Goal: Information Seeking & Learning: Find specific fact

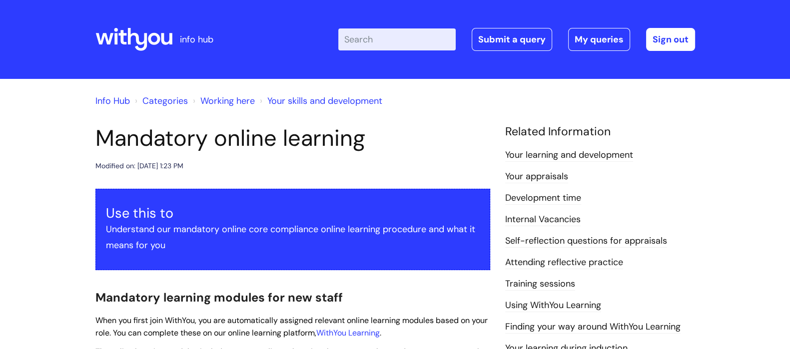
click at [115, 100] on link "Info Hub" at bounding box center [112, 101] width 34 height 12
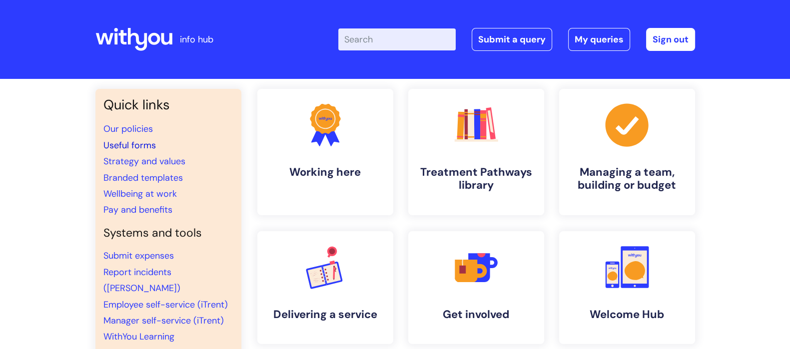
click at [129, 145] on link "Useful forms" at bounding box center [129, 145] width 52 height 12
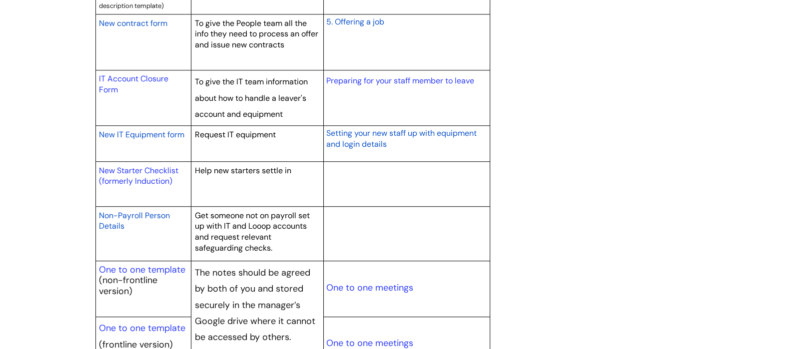
scroll to position [1026, 0]
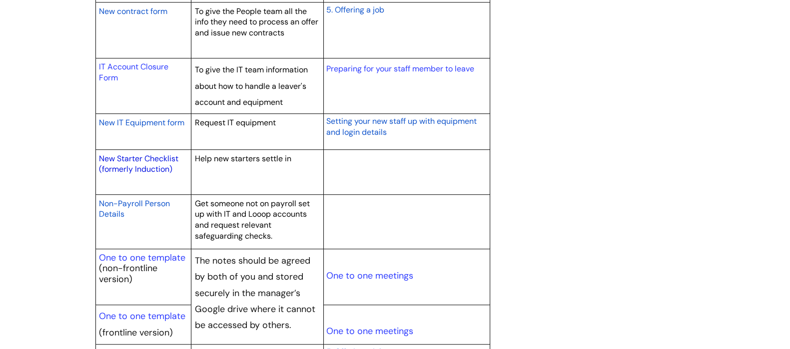
click at [150, 164] on link "New Starter Checklist (formerly Induction)" at bounding box center [138, 163] width 79 height 21
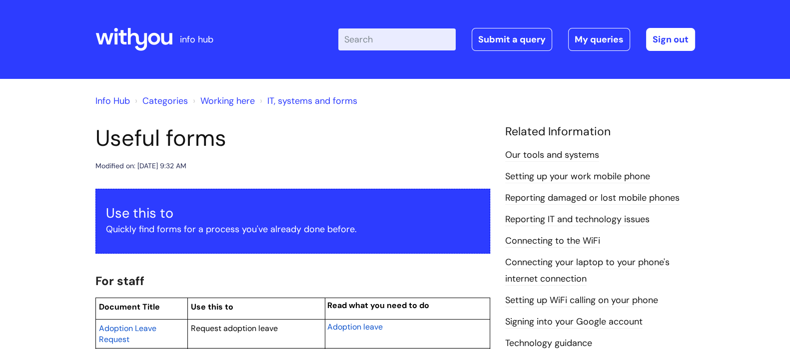
click at [400, 42] on input "Enter your search term here..." at bounding box center [396, 39] width 117 height 22
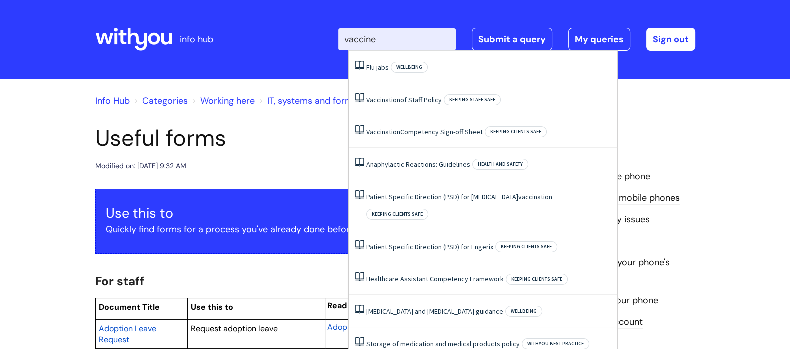
type input "vaccine"
click button "Search" at bounding box center [0, 0] width 0 height 0
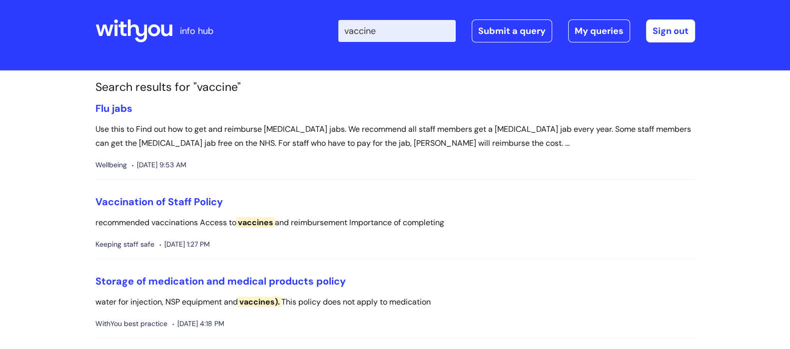
scroll to position [2, 0]
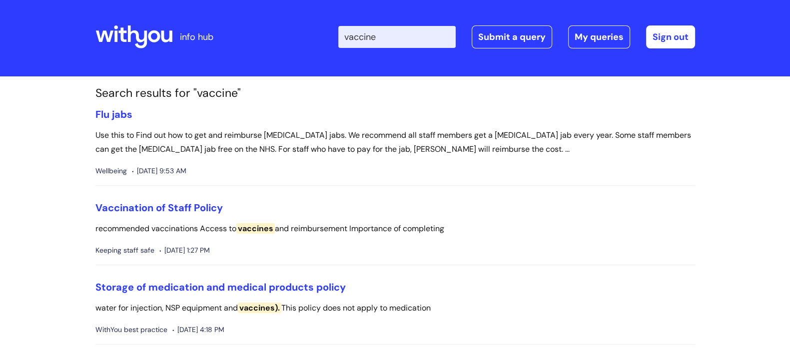
click at [392, 40] on input "vaccine" at bounding box center [396, 37] width 117 height 22
type input "v"
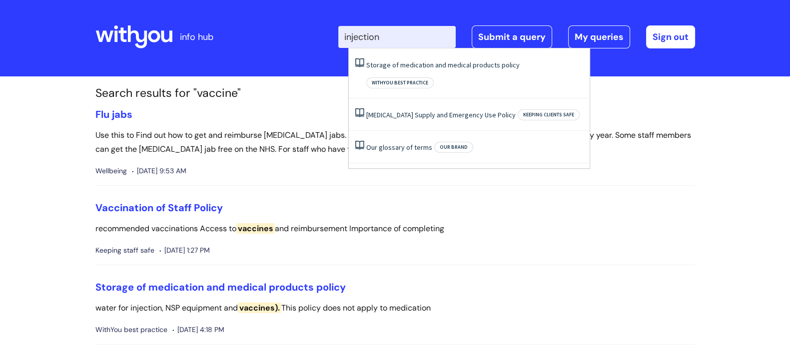
type input "injection"
click button "Search" at bounding box center [0, 0] width 0 height 0
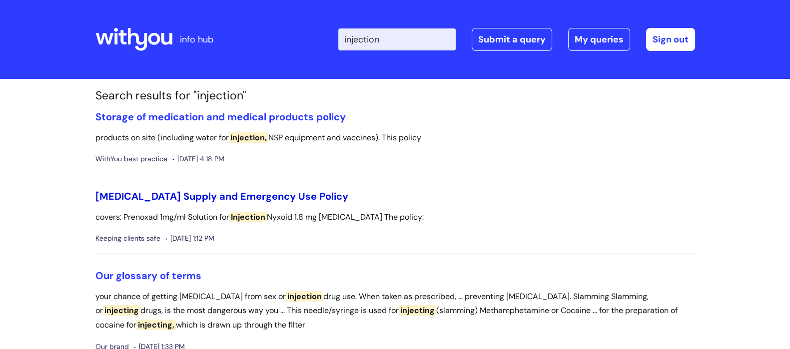
click at [162, 193] on link "[MEDICAL_DATA] Supply and Emergency Use Policy" at bounding box center [221, 196] width 253 height 13
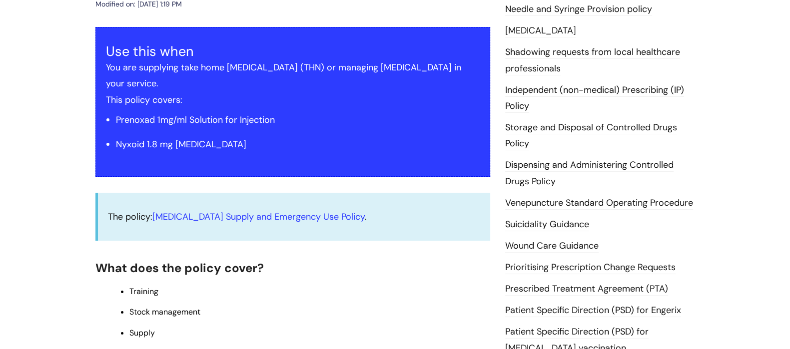
scroll to position [201, 0]
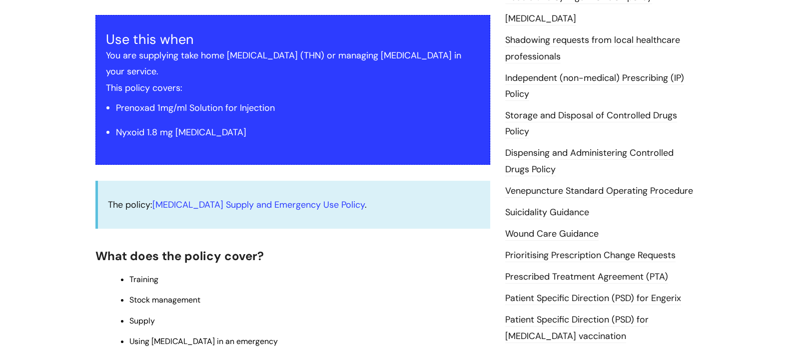
click at [581, 192] on link "Venepuncture Standard Operating Procedure" at bounding box center [599, 191] width 188 height 13
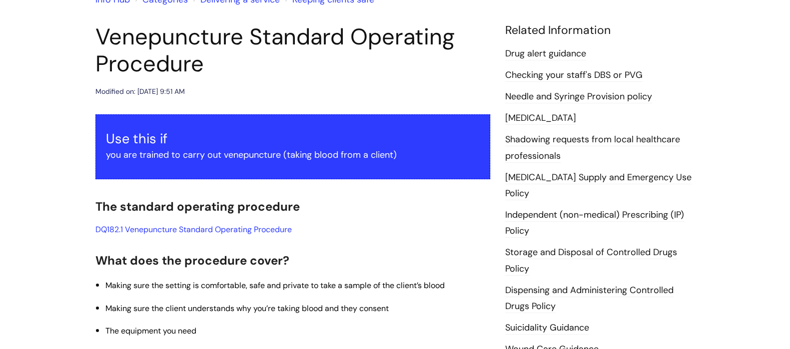
scroll to position [102, 0]
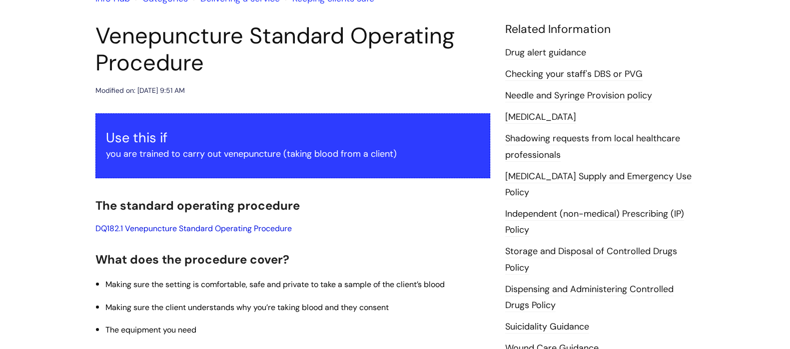
click at [260, 230] on link "DQ182.1 Venepuncture Standard Operating Procedure" at bounding box center [193, 228] width 196 height 10
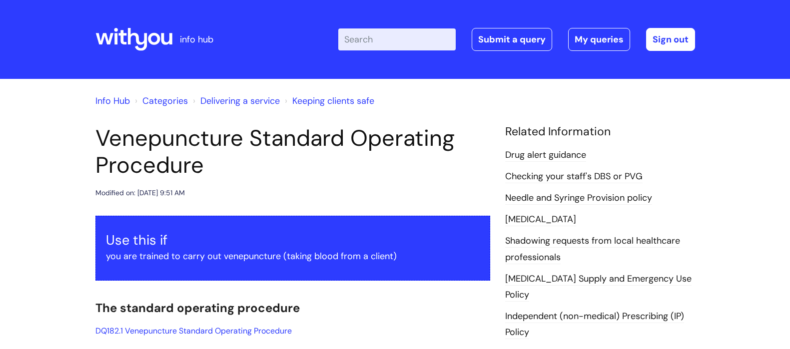
scroll to position [102, 0]
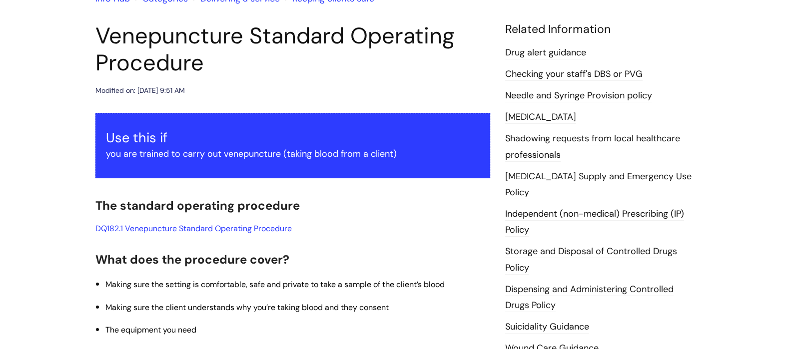
click at [602, 176] on link "[MEDICAL_DATA] Supply and Emergency Use Policy" at bounding box center [598, 184] width 186 height 29
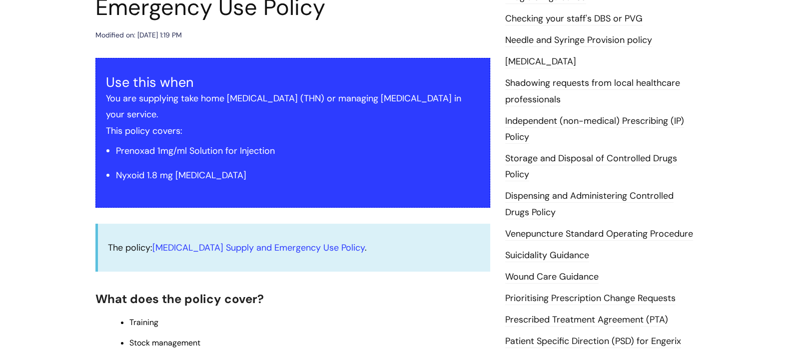
scroll to position [168, 0]
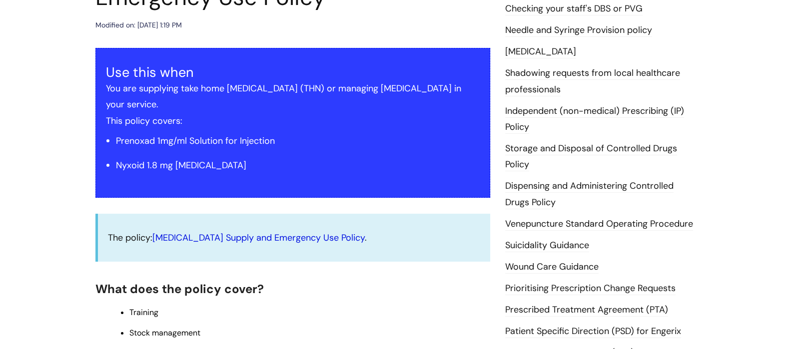
click at [274, 232] on link "[MEDICAL_DATA] Supply and Emergency Use Policy" at bounding box center [258, 238] width 212 height 12
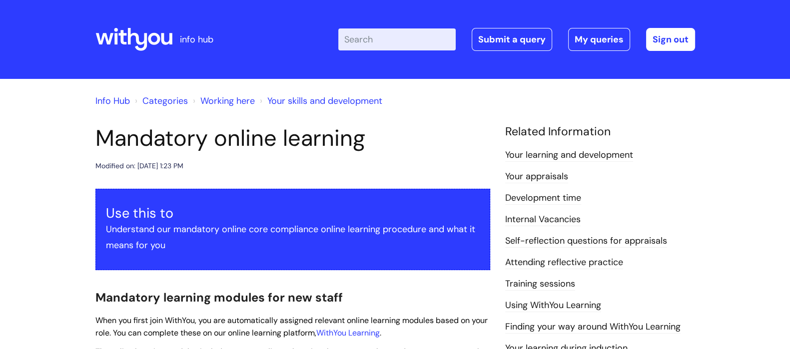
click at [368, 41] on input "Enter your search term here..." at bounding box center [396, 39] width 117 height 22
